Goal: Task Accomplishment & Management: Use online tool/utility

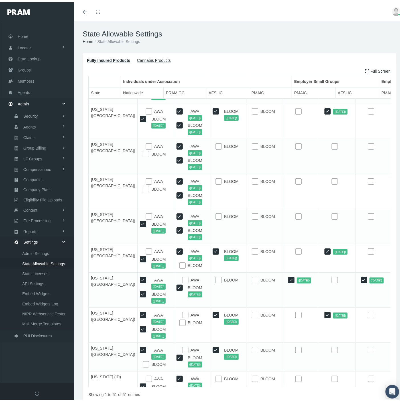
scroll to position [187, 0]
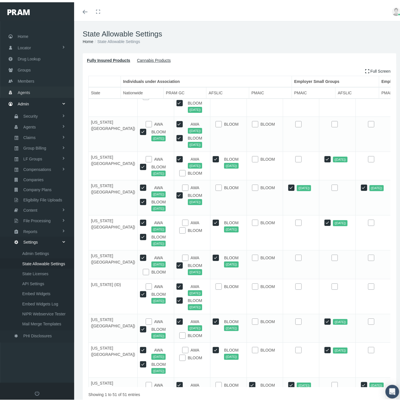
click at [30, 91] on link "Agents" at bounding box center [37, 89] width 74 height 11
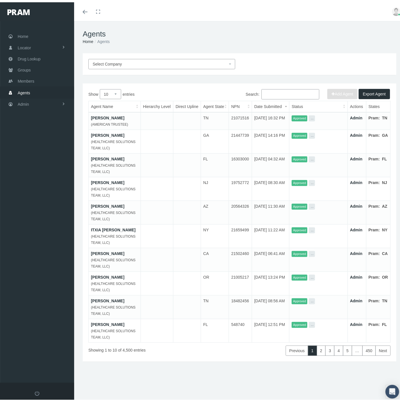
click at [131, 61] on span "Select Company" at bounding box center [160, 62] width 135 height 6
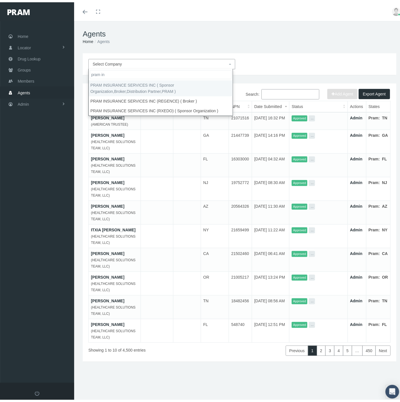
type input "pram in"
drag, startPoint x: 130, startPoint y: 81, endPoint x: 136, endPoint y: 82, distance: 6.0
select select "53"
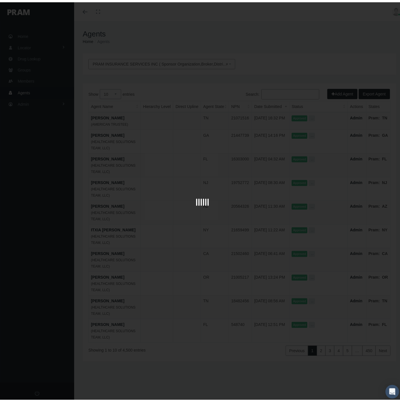
click at [303, 95] on div at bounding box center [202, 201] width 405 height 402
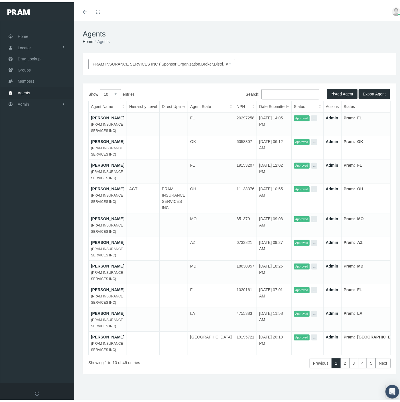
click at [302, 94] on input "Search:" at bounding box center [290, 92] width 58 height 10
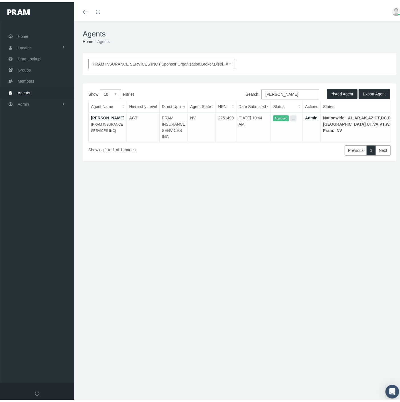
type input "wilson"
click at [317, 115] on link "Admin" at bounding box center [311, 115] width 13 height 5
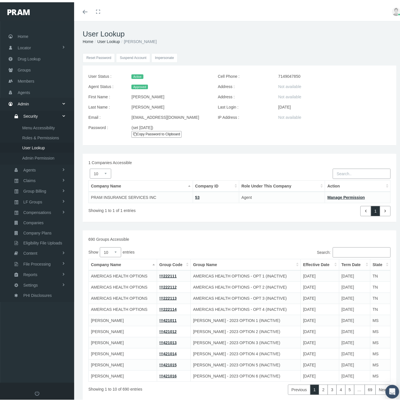
click at [164, 56] on input "Impersonate" at bounding box center [164, 55] width 26 height 9
